Goal: Task Accomplishment & Management: Manage account settings

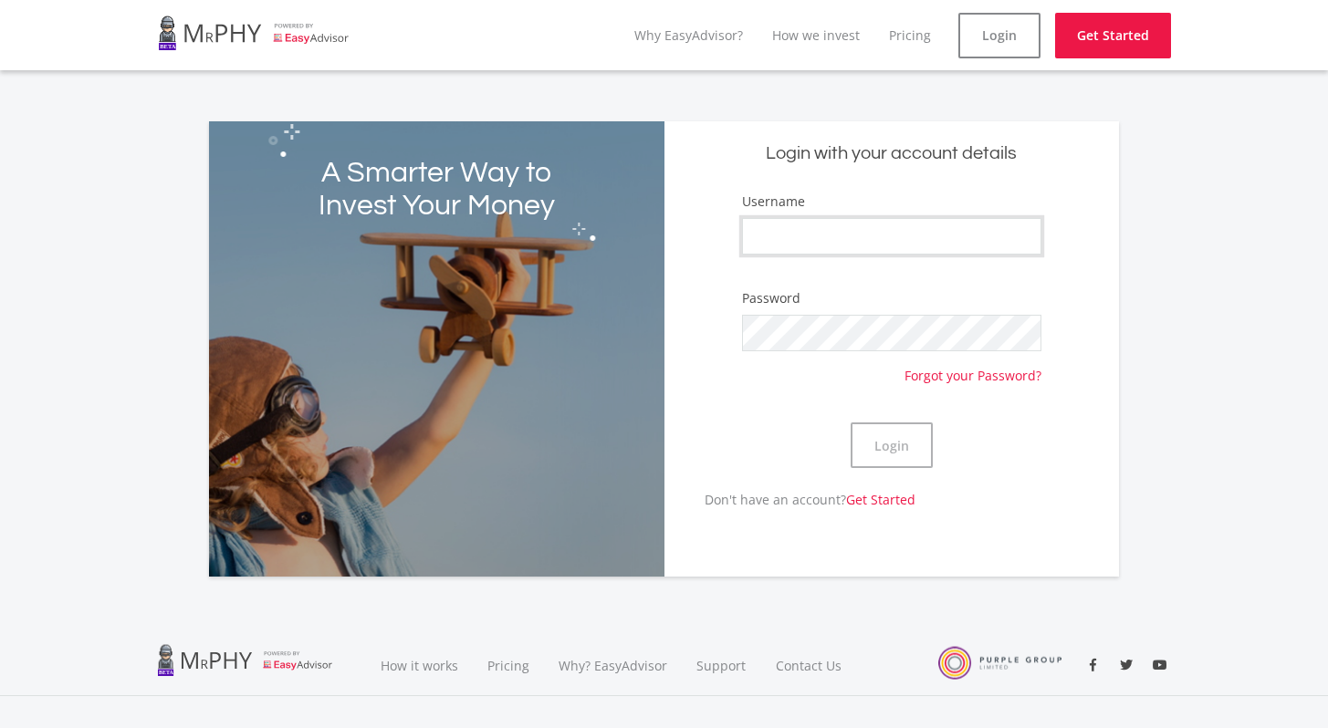
click at [886, 227] on input "Username" at bounding box center [891, 236] width 299 height 37
type input "MPLanga"
click at [904, 446] on button "Login" at bounding box center [892, 446] width 82 height 46
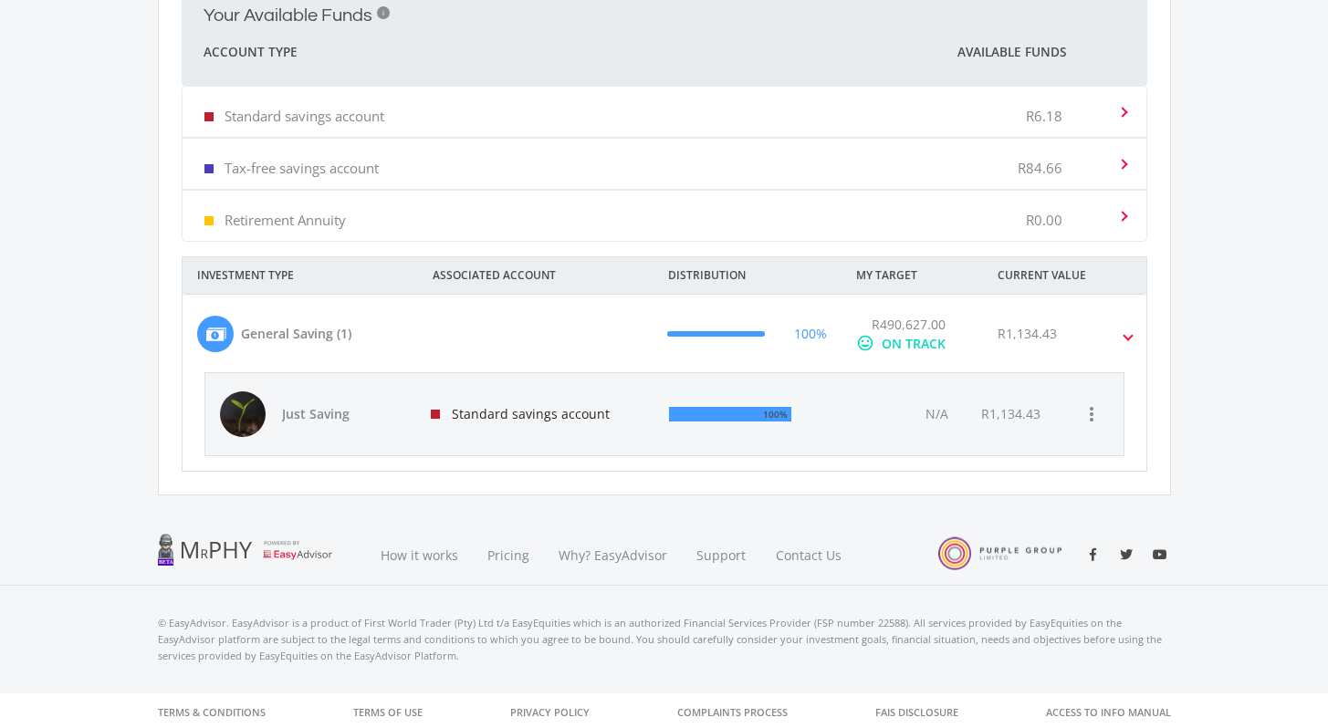
scroll to position [559, 0]
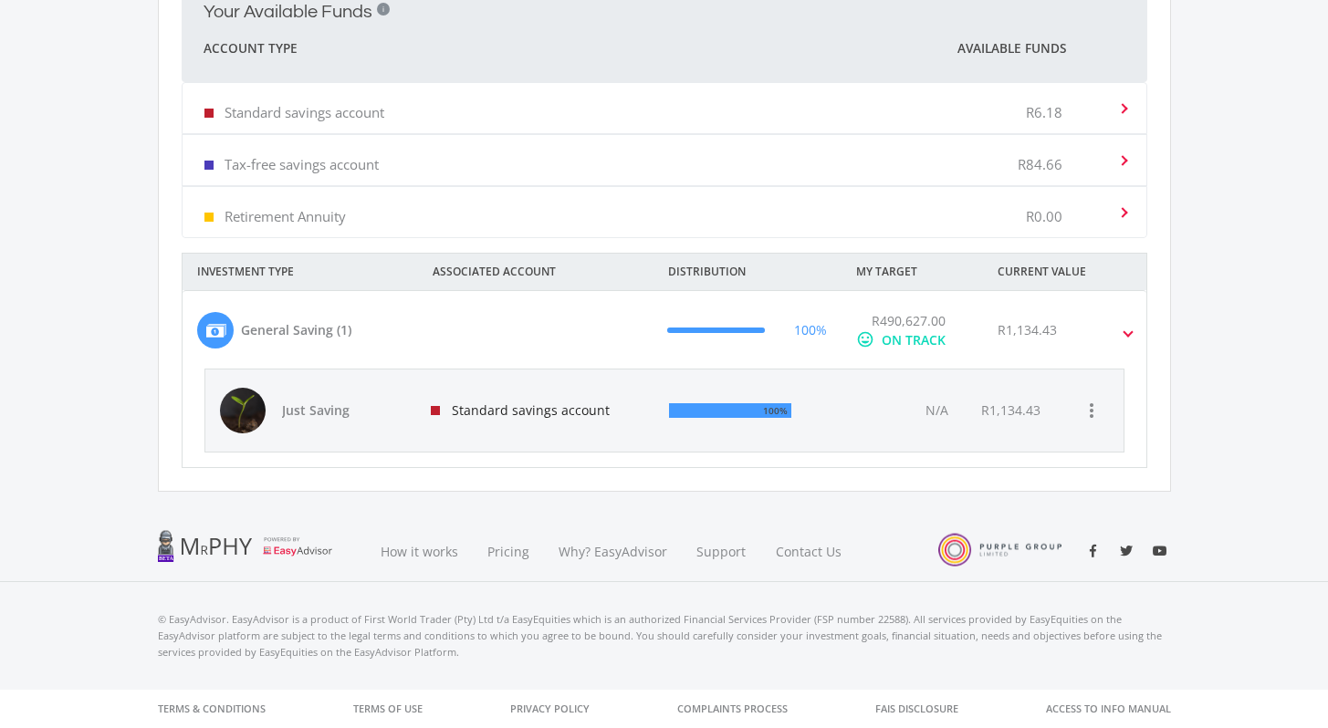
click at [943, 406] on span "N/A" at bounding box center [936, 410] width 23 height 17
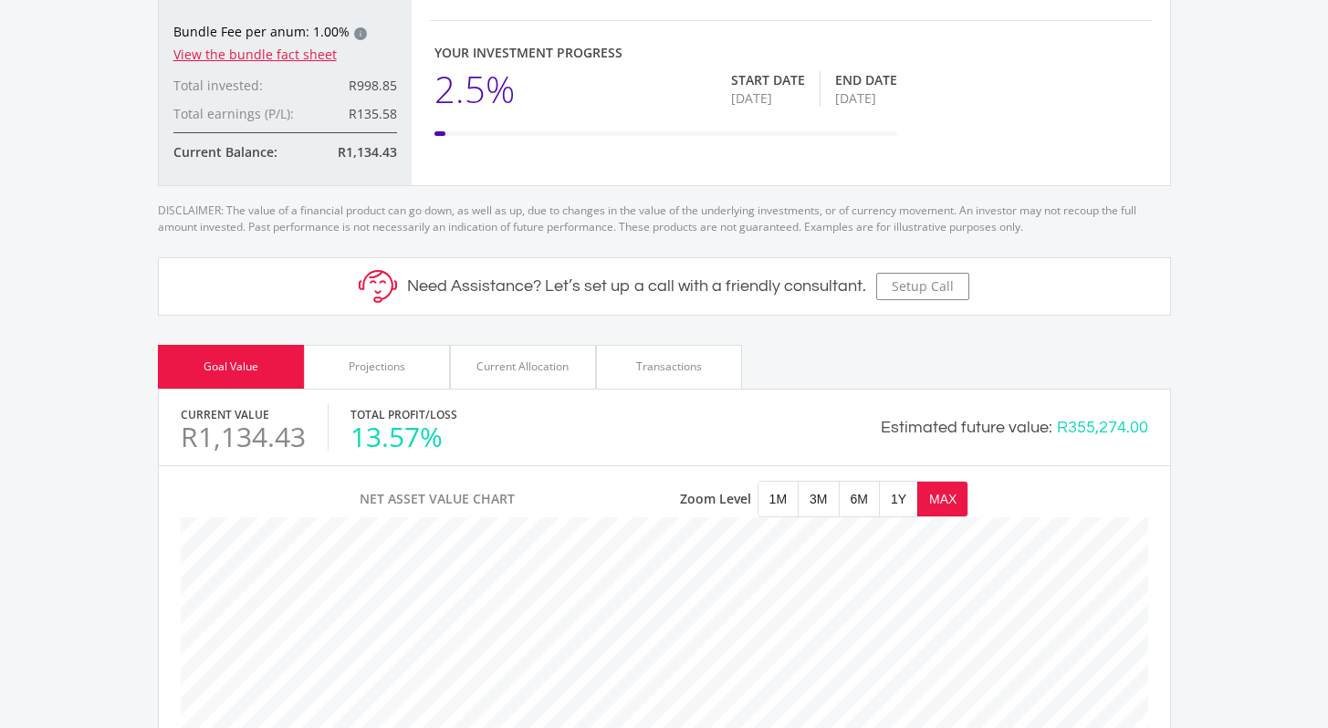
scroll to position [500, 0]
click at [391, 371] on div "Projections" at bounding box center [377, 368] width 57 height 16
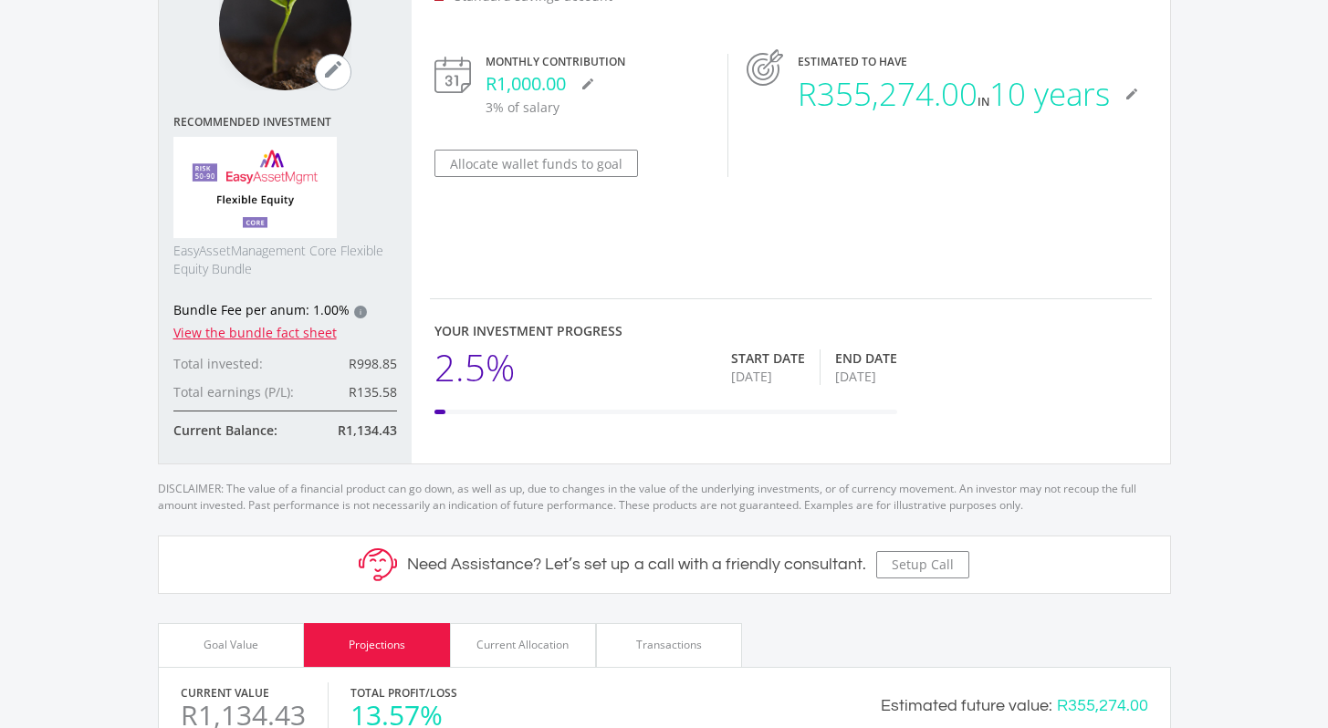
scroll to position [0, 0]
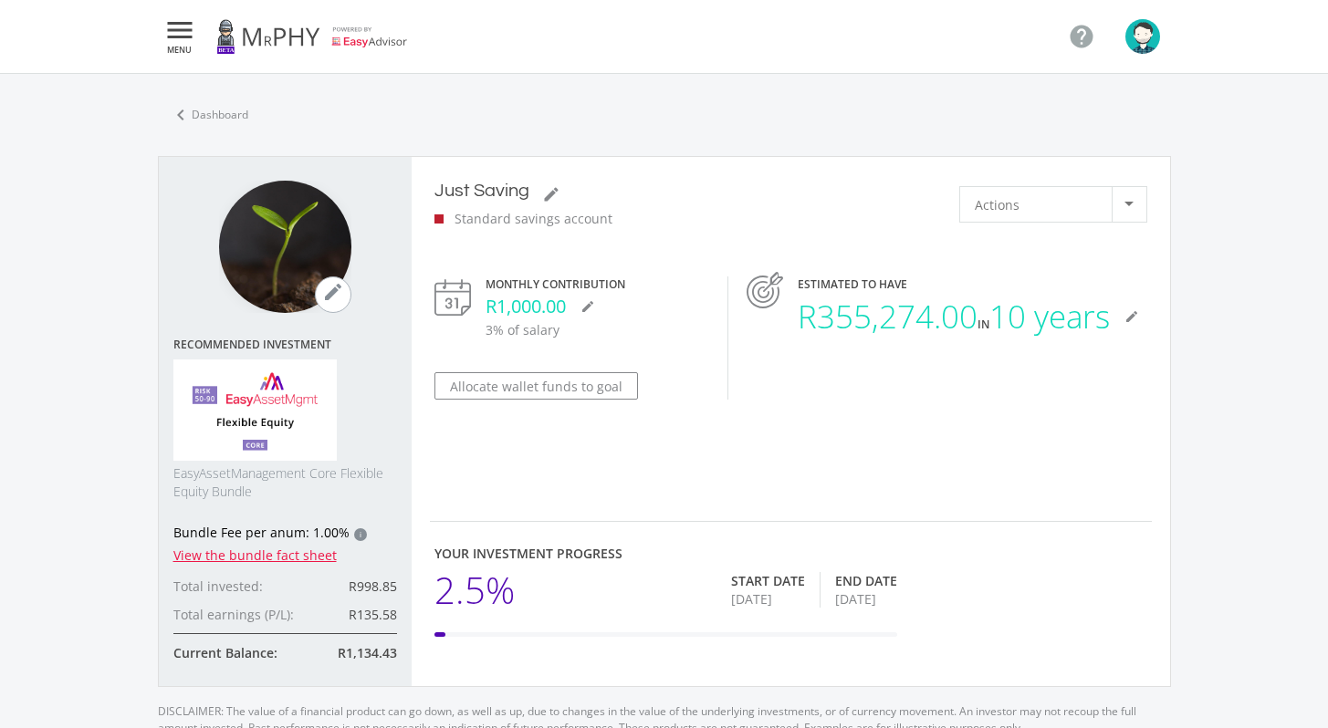
click at [1156, 34] on img "button" at bounding box center [1142, 36] width 35 height 35
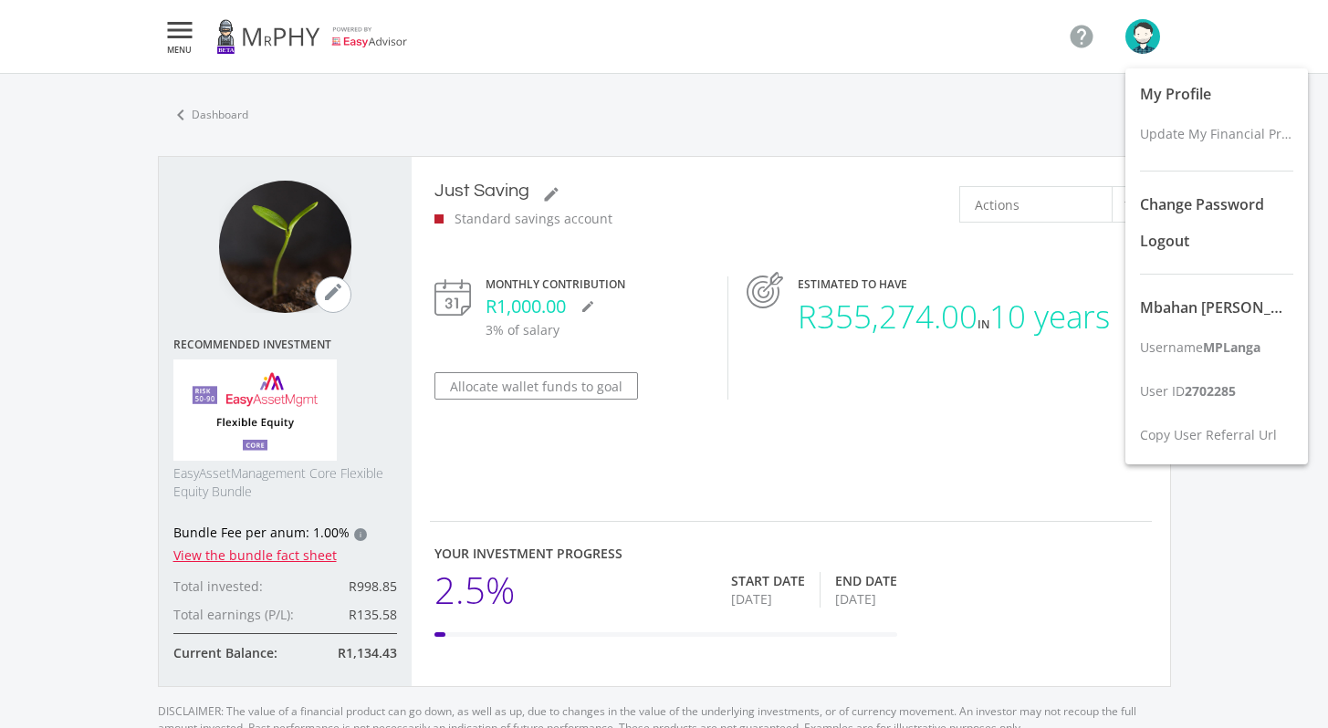
click at [1156, 34] on div at bounding box center [664, 364] width 1328 height 728
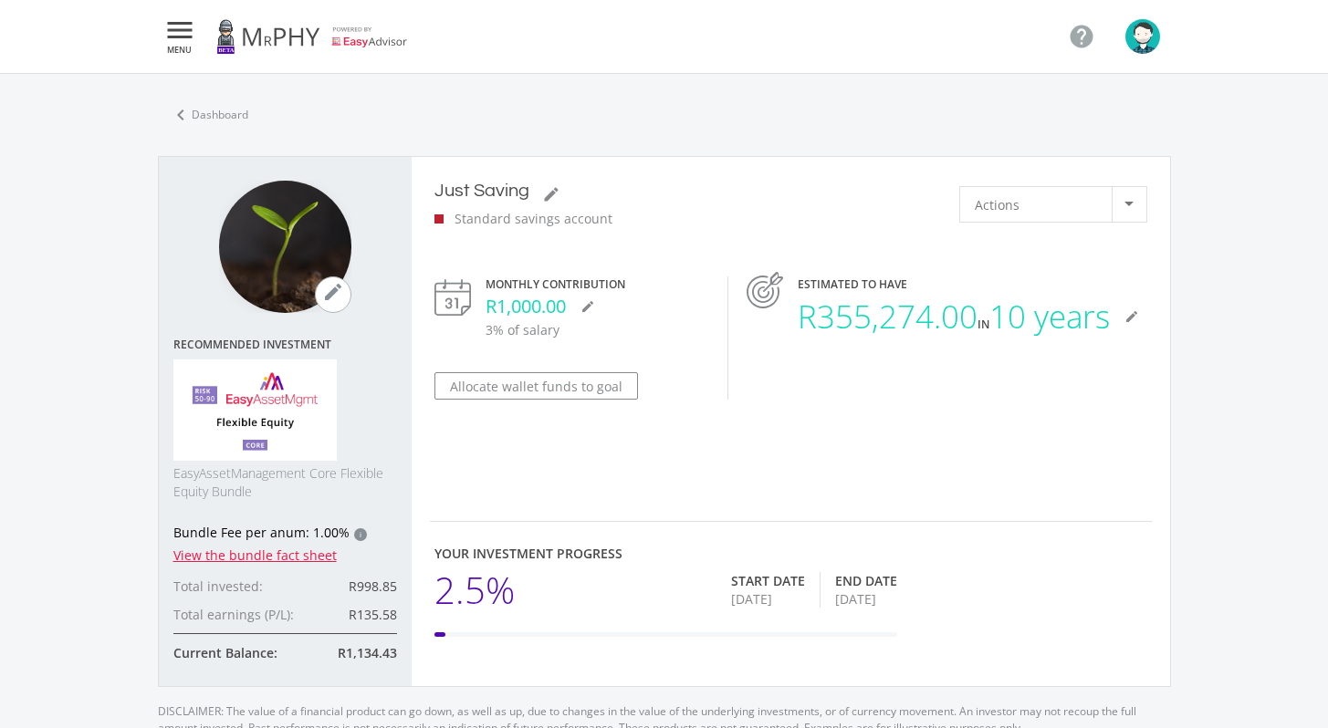
click at [293, 36] on link at bounding box center [312, 36] width 192 height 51
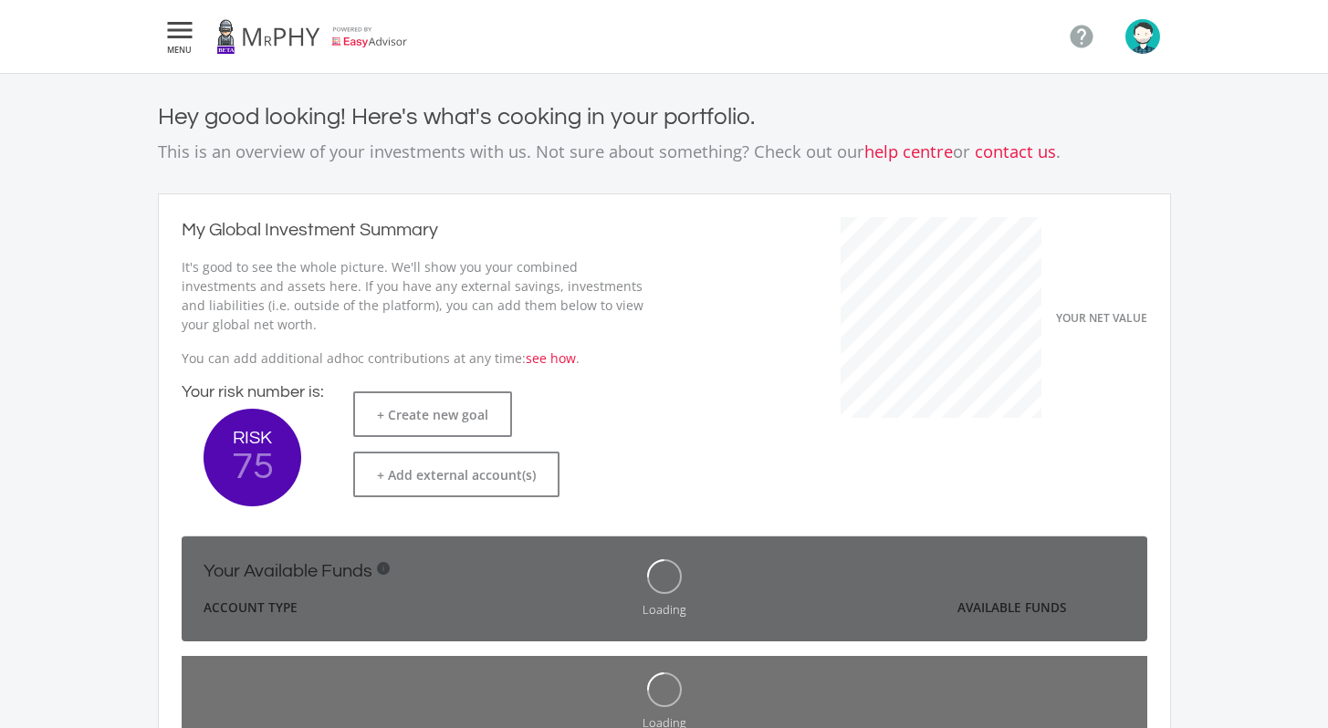
click at [189, 23] on icon "" at bounding box center [179, 30] width 33 height 22
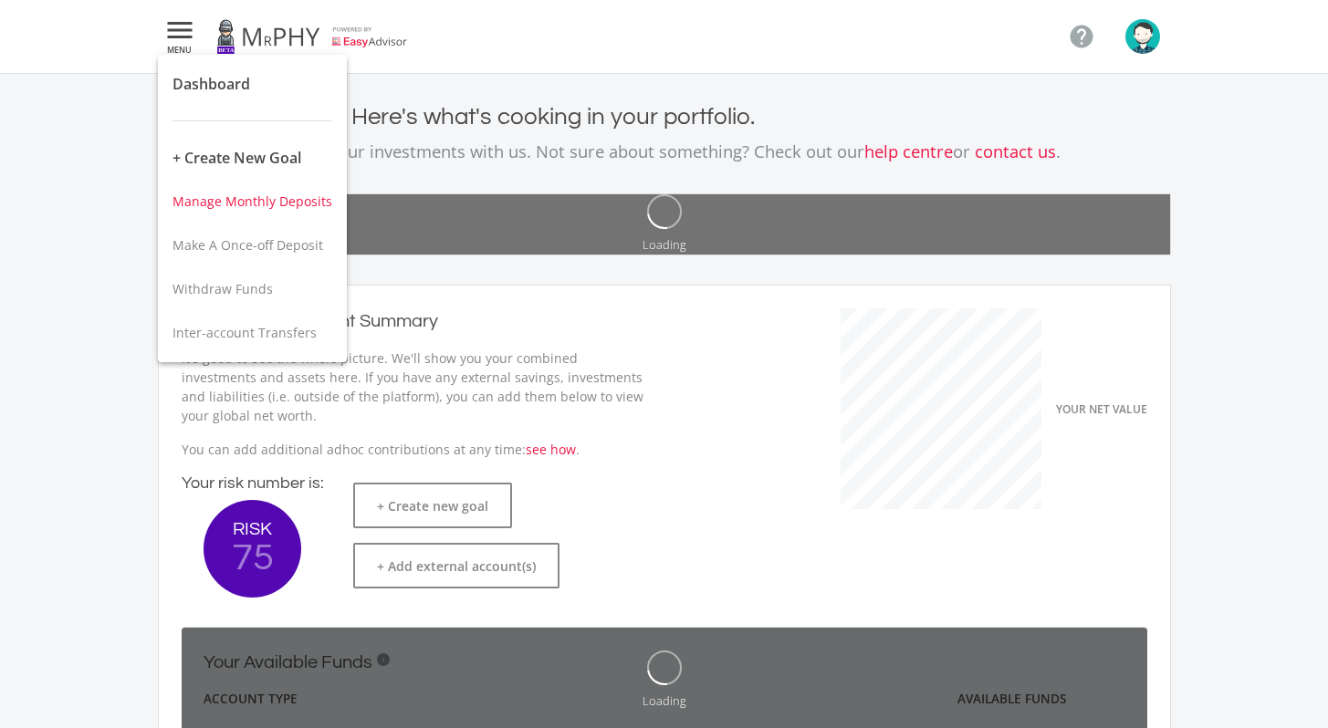
scroll to position [289, 501]
click at [270, 210] on span "Manage Monthly Deposits" at bounding box center [252, 201] width 160 height 17
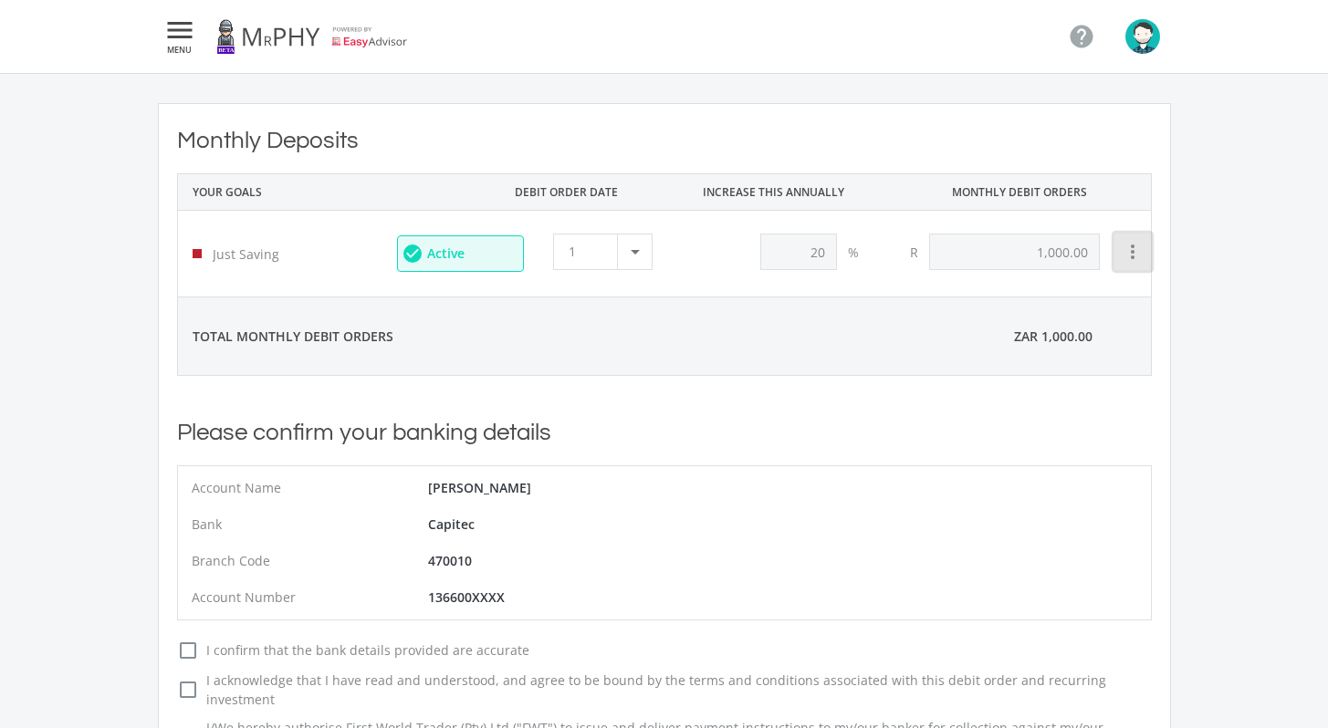
click at [1138, 252] on icon "more_vert" at bounding box center [1133, 252] width 22 height 22
click at [1227, 205] on div at bounding box center [664, 364] width 1328 height 728
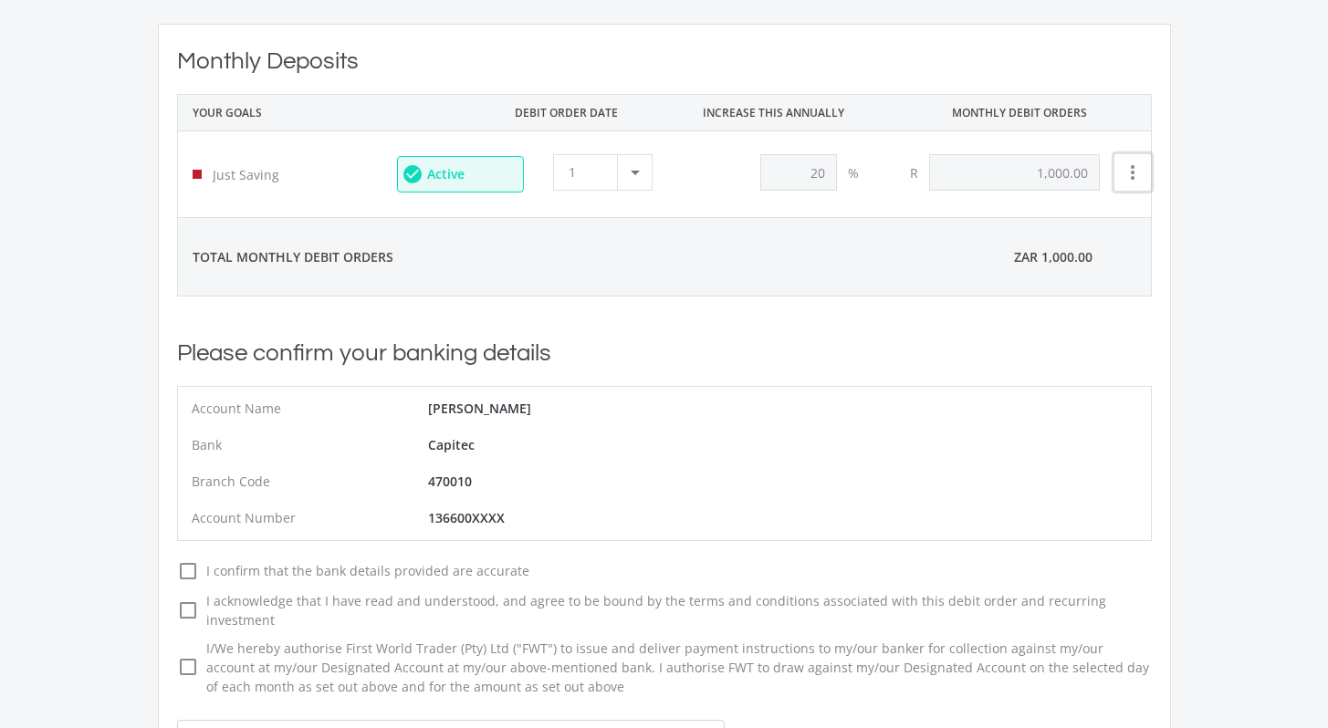
scroll to position [66, 0]
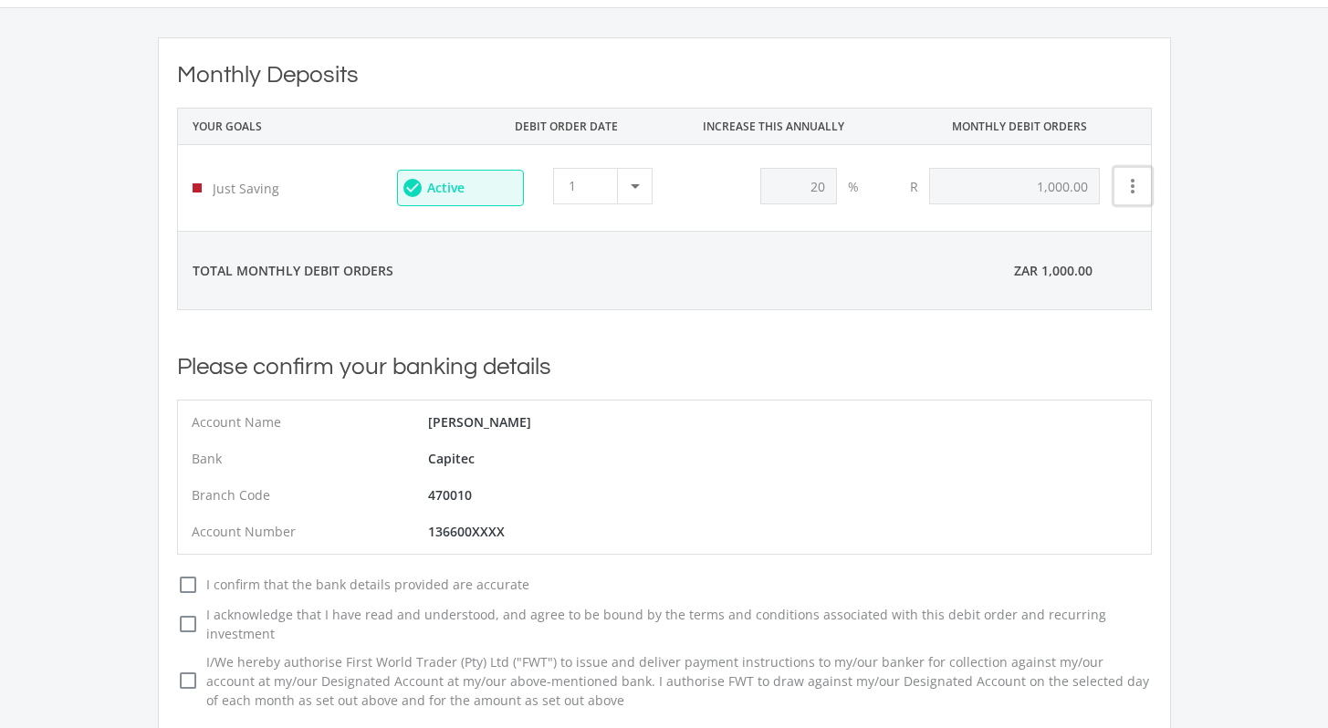
drag, startPoint x: 1338, startPoint y: 204, endPoint x: 1341, endPoint y: 239, distance: 34.8
click at [1327, 239] on html " MENU  Monthly Deposits YOUR GOALS DEBIT ORDER DATE INCREASE THIS ANNUALLY MO…" at bounding box center [664, 636] width 1328 height 1404
click at [629, 184] on div at bounding box center [634, 186] width 35 height 35
click at [739, 198] on div at bounding box center [664, 364] width 1328 height 728
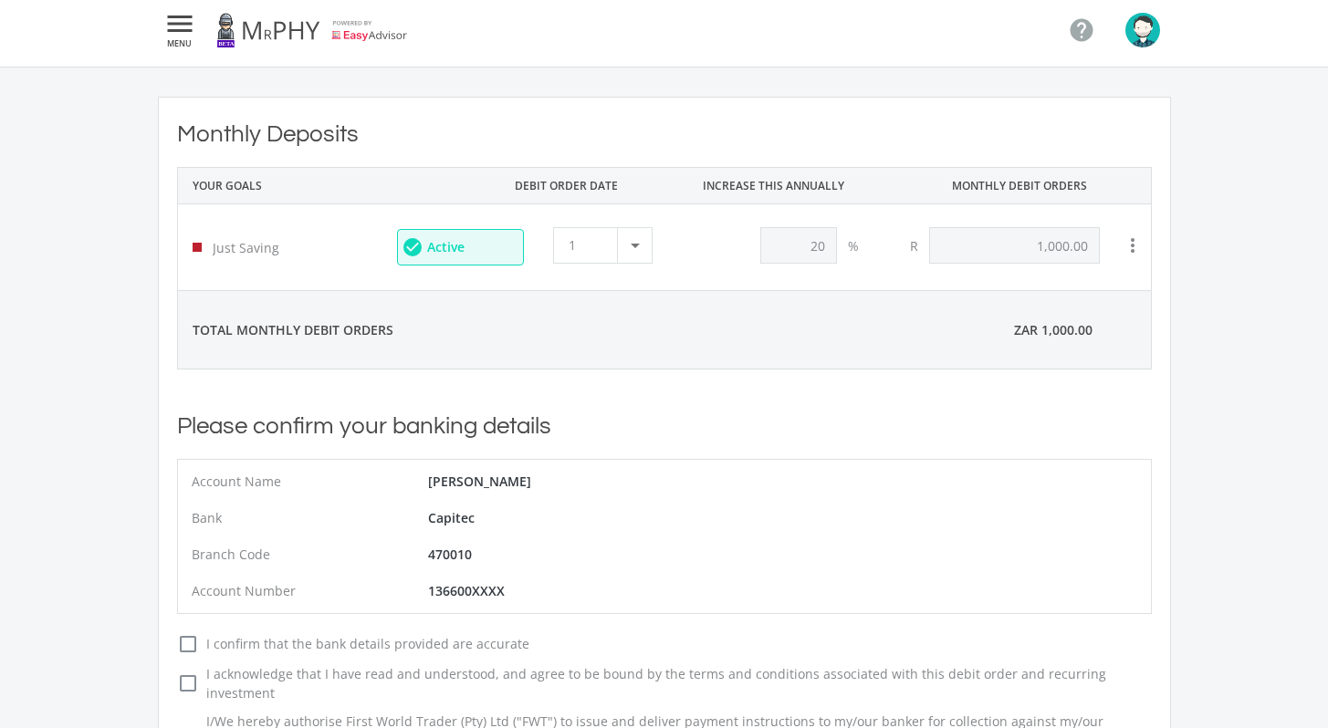
scroll to position [0, 0]
